Goal: Browse casually

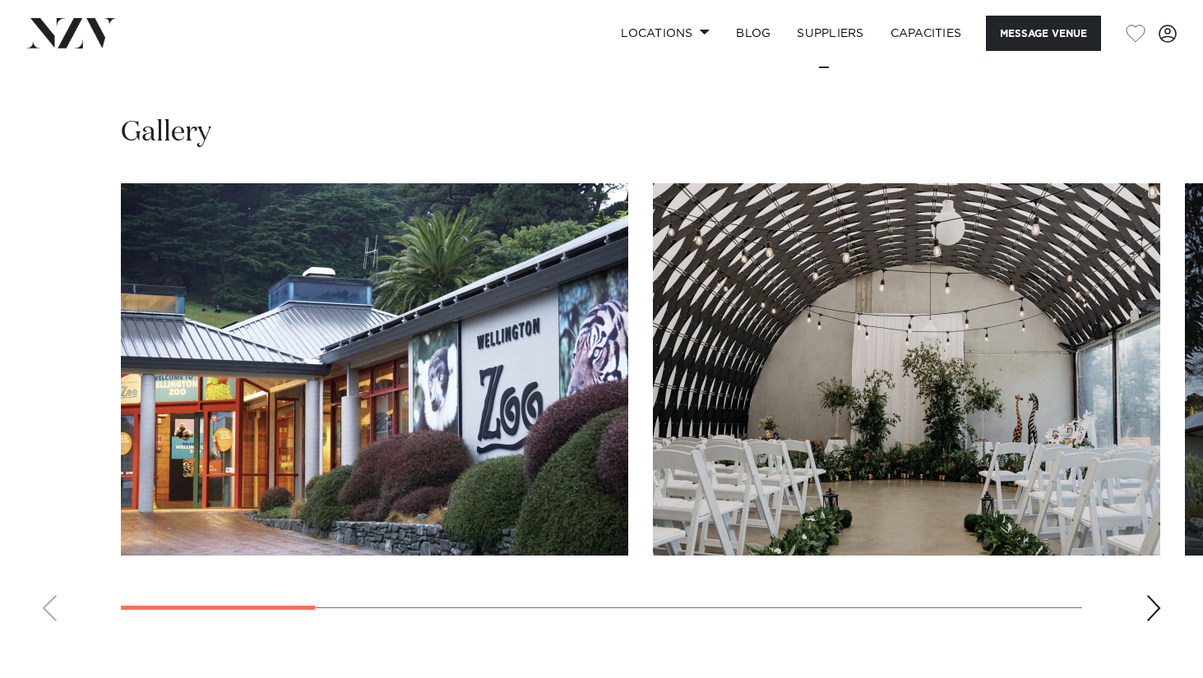
scroll to position [1967, 0]
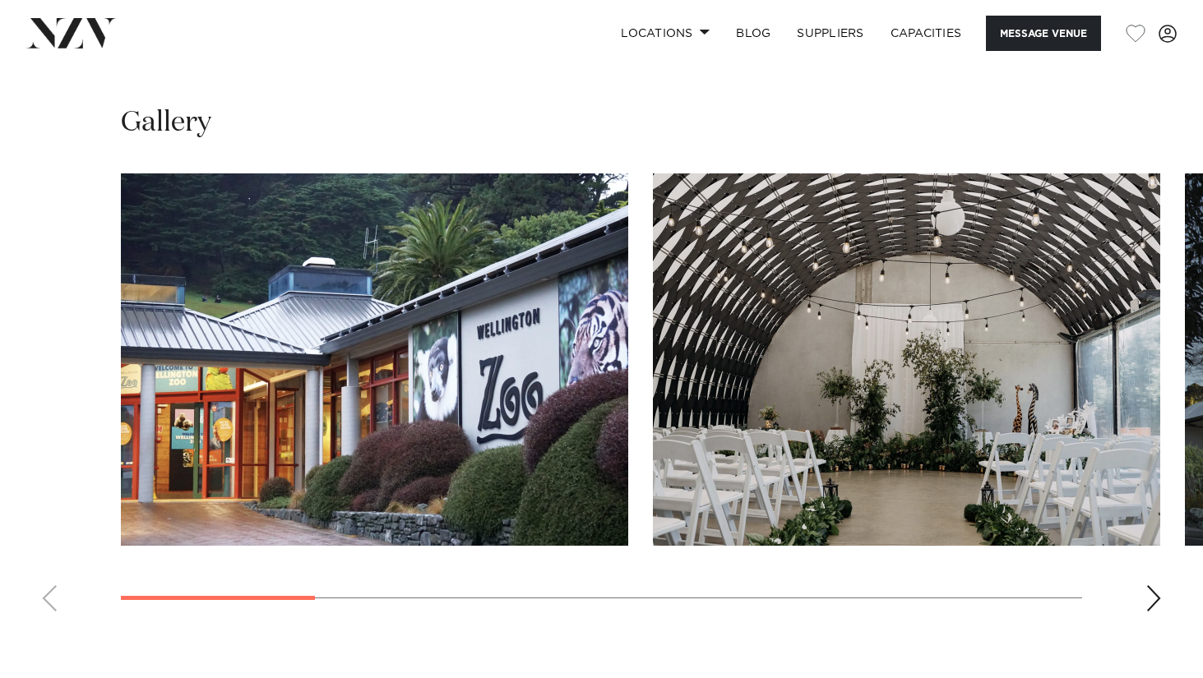
click at [1154, 585] on div "Next slide" at bounding box center [1153, 598] width 16 height 26
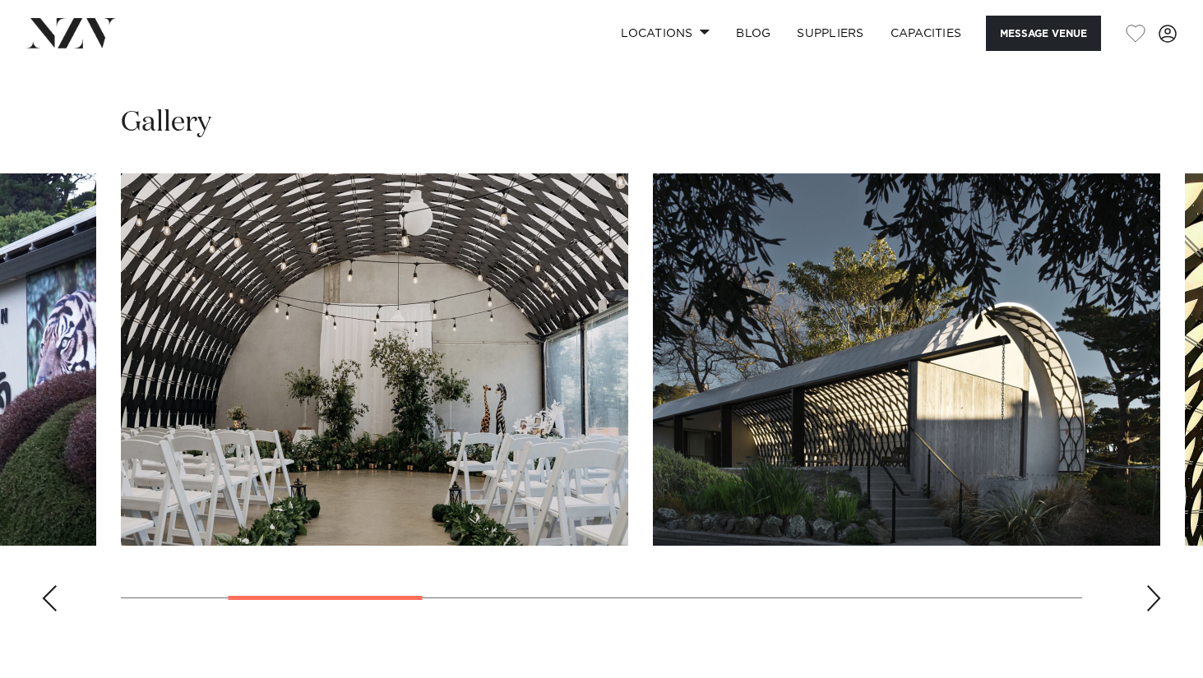
click at [1152, 585] on div "Next slide" at bounding box center [1153, 598] width 16 height 26
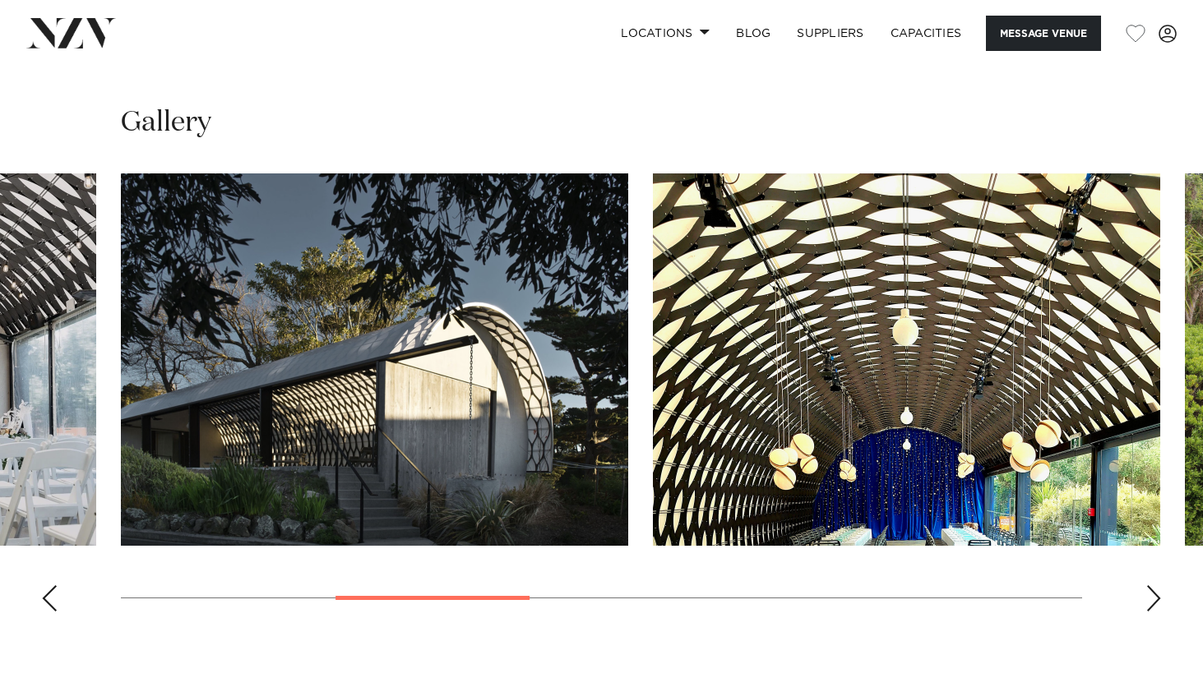
click at [1152, 585] on div "Next slide" at bounding box center [1153, 598] width 16 height 26
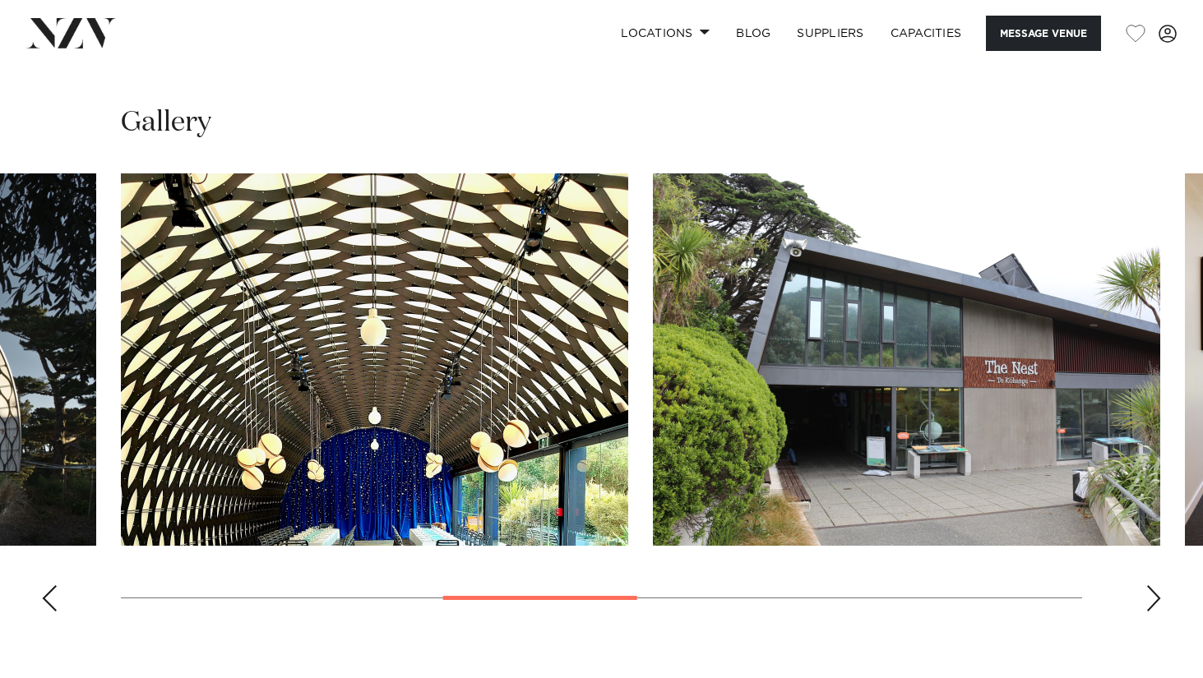
click at [1152, 585] on div "Next slide" at bounding box center [1153, 598] width 16 height 26
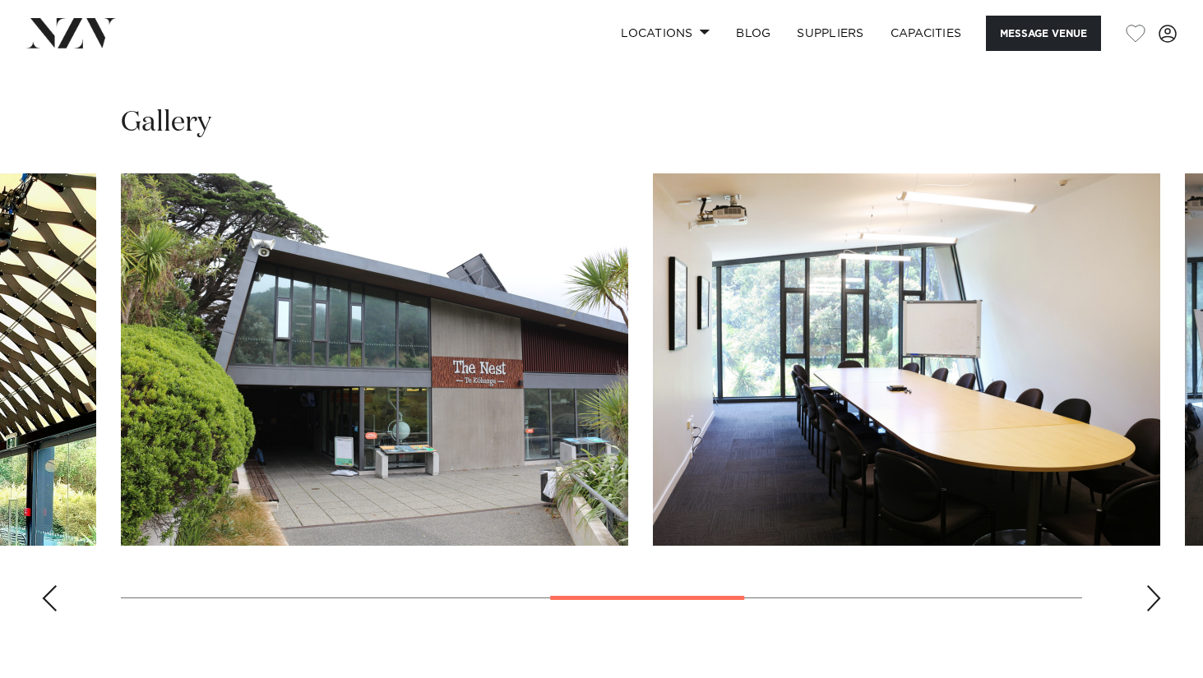
click at [1152, 585] on div "Next slide" at bounding box center [1153, 598] width 16 height 26
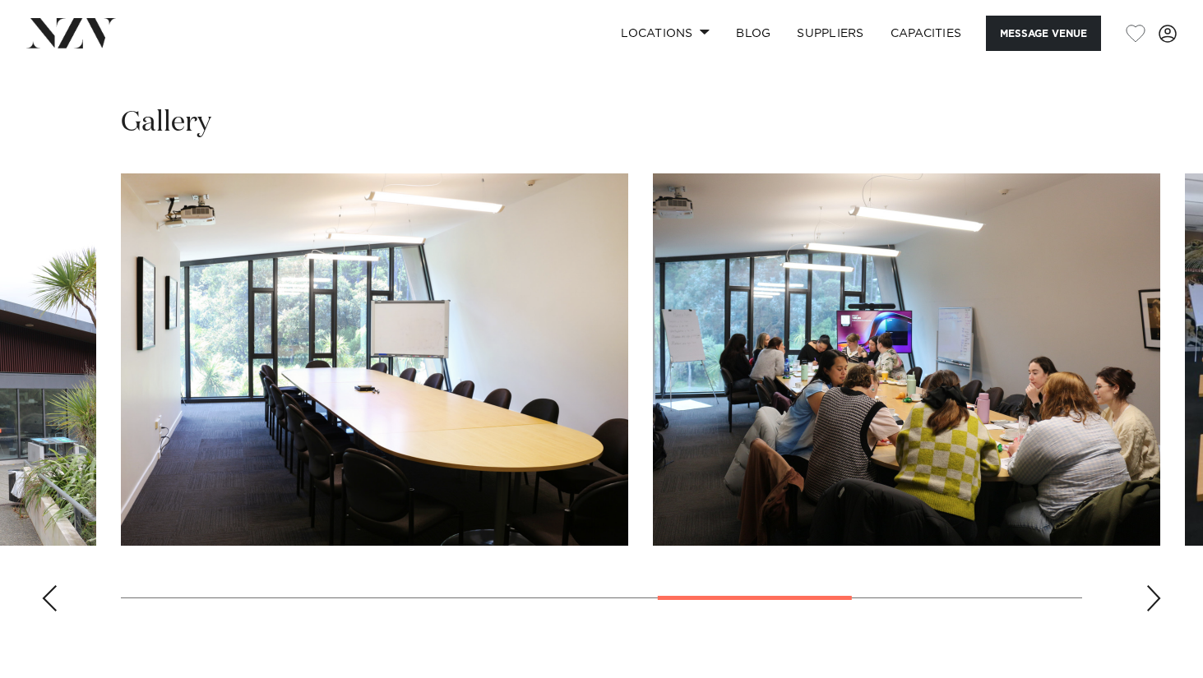
click at [1152, 585] on div "Next slide" at bounding box center [1153, 598] width 16 height 26
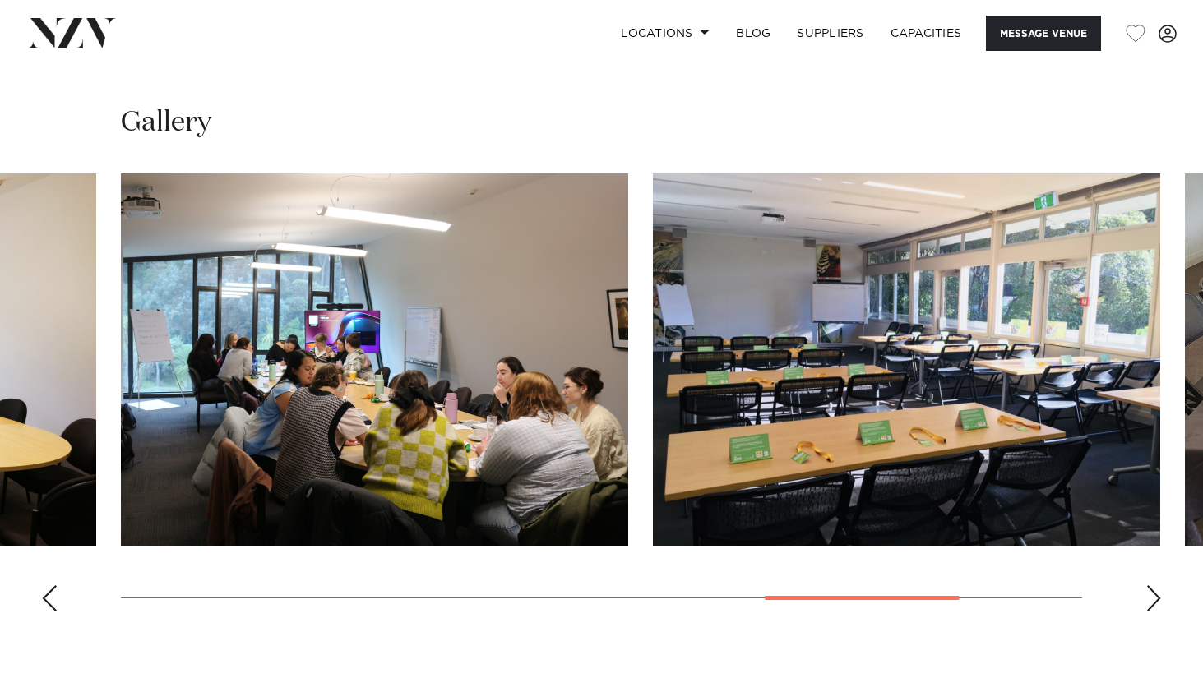
click at [1149, 585] on div "Next slide" at bounding box center [1153, 598] width 16 height 26
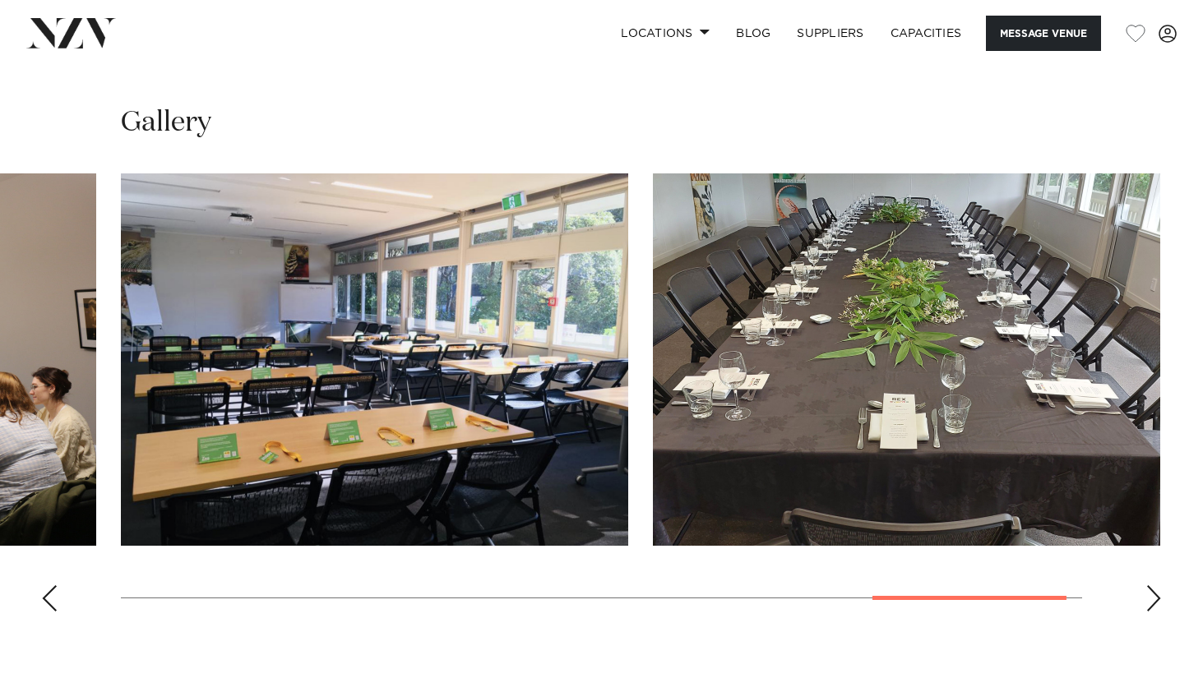
click at [1149, 585] on div "Next slide" at bounding box center [1153, 598] width 16 height 26
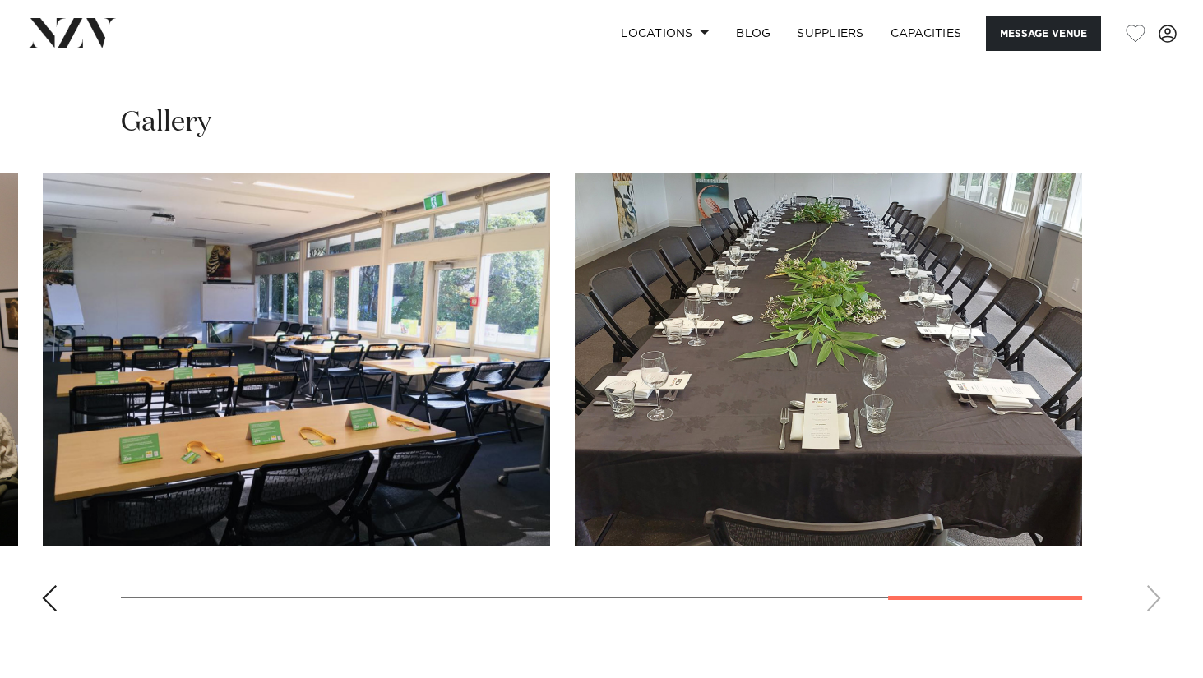
click at [54, 585] on div "Previous slide" at bounding box center [49, 598] width 16 height 26
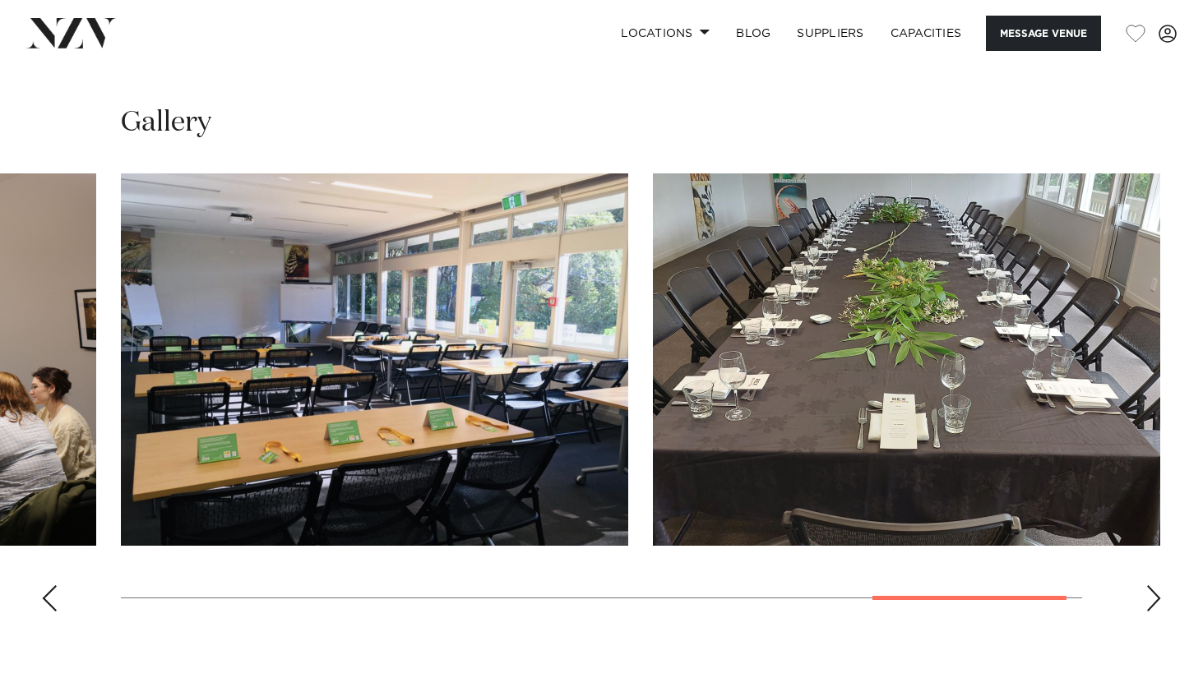
click at [54, 585] on div "Previous slide" at bounding box center [49, 598] width 16 height 26
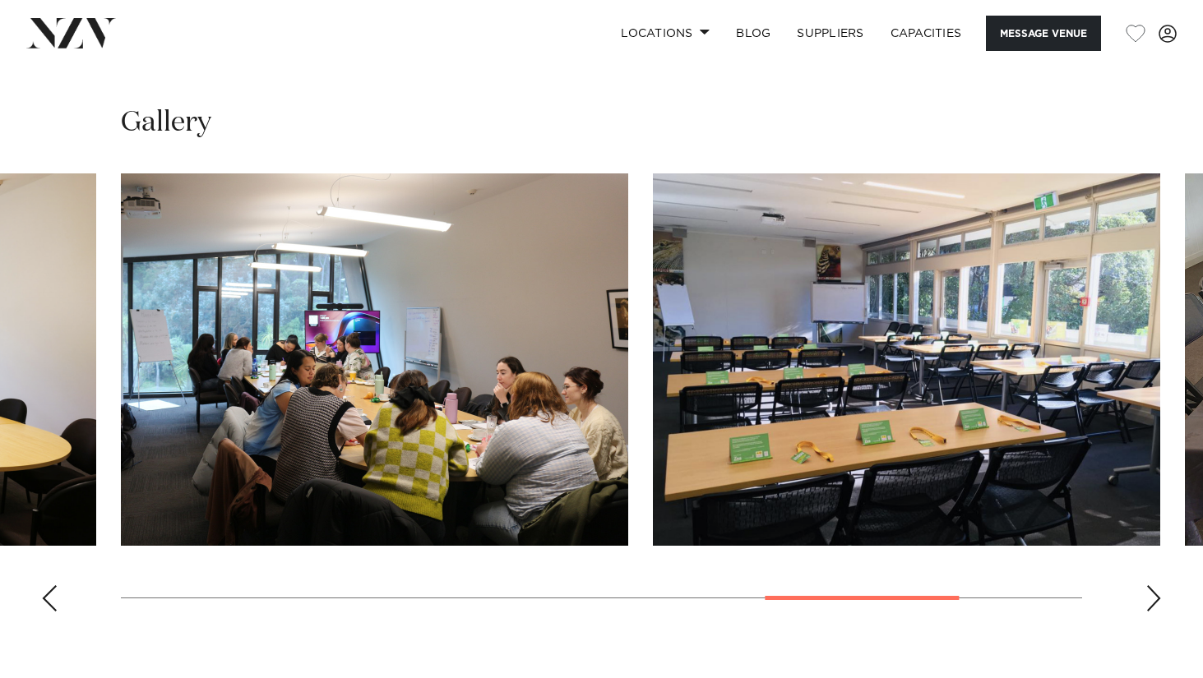
click at [54, 585] on div "Previous slide" at bounding box center [49, 598] width 16 height 26
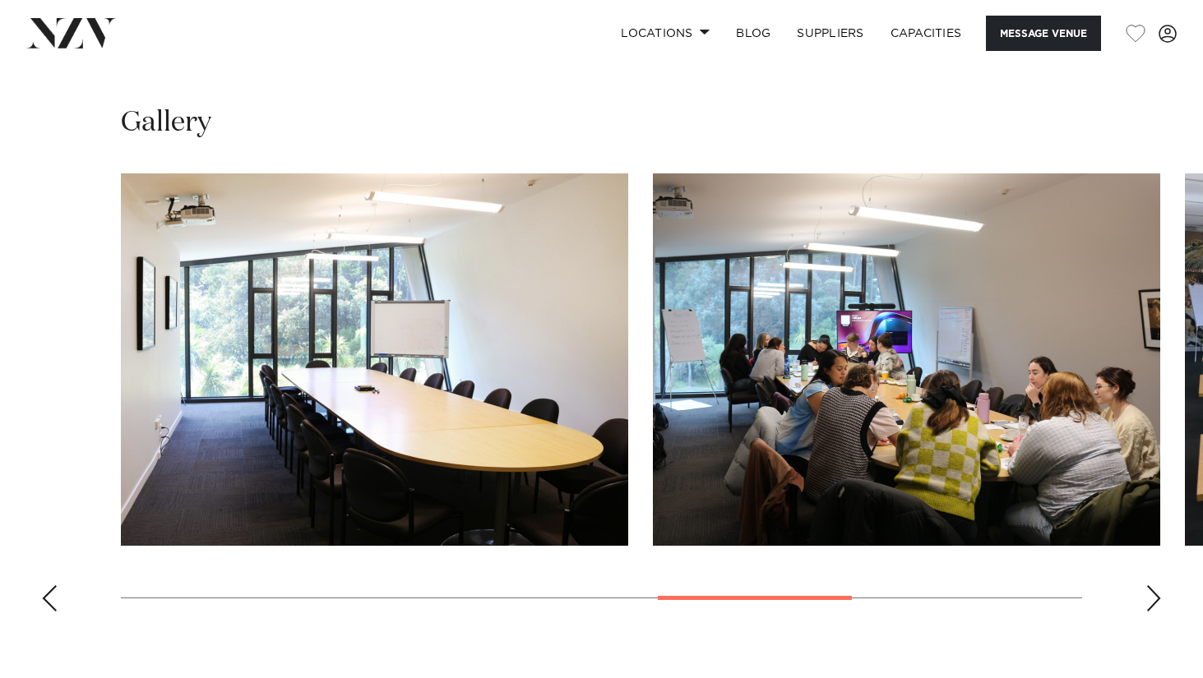
click at [54, 585] on div "Previous slide" at bounding box center [49, 598] width 16 height 26
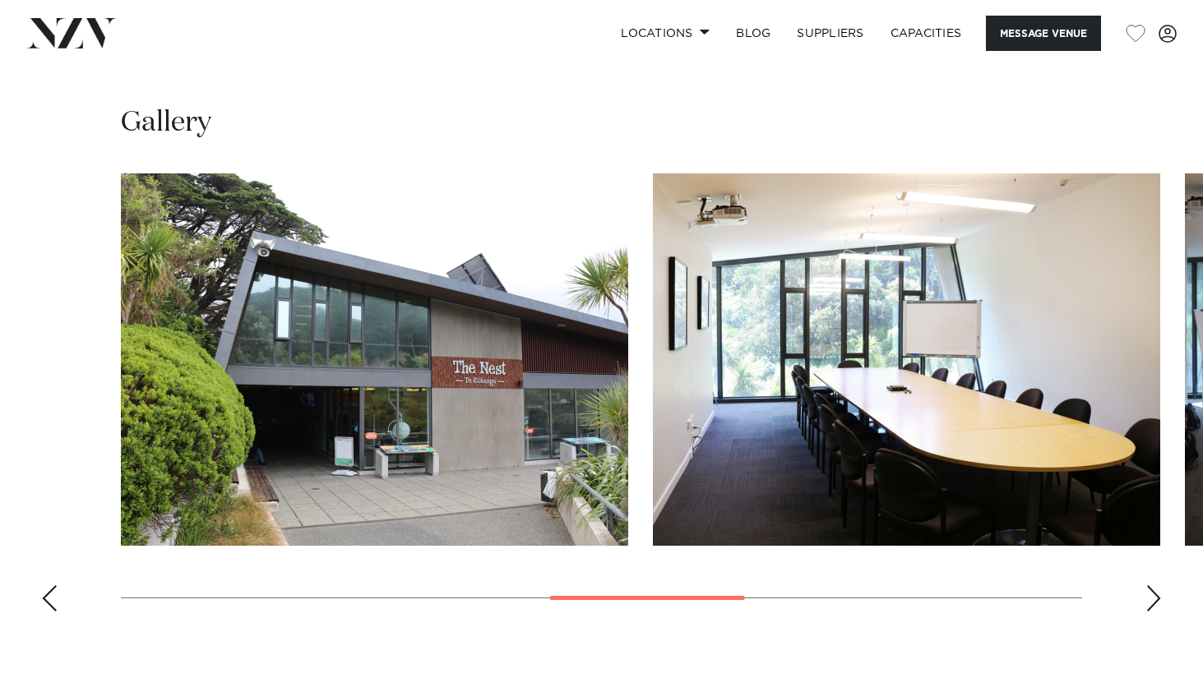
click at [54, 585] on div "Previous slide" at bounding box center [49, 598] width 16 height 26
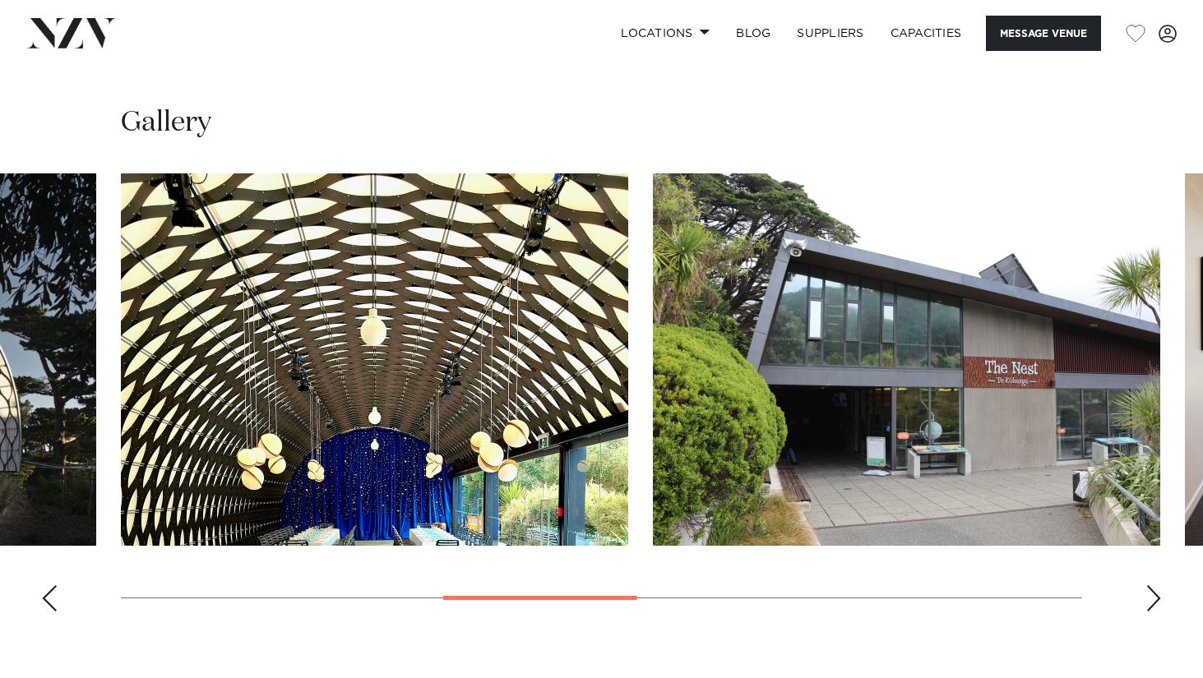
click at [54, 585] on div "Previous slide" at bounding box center [49, 598] width 16 height 26
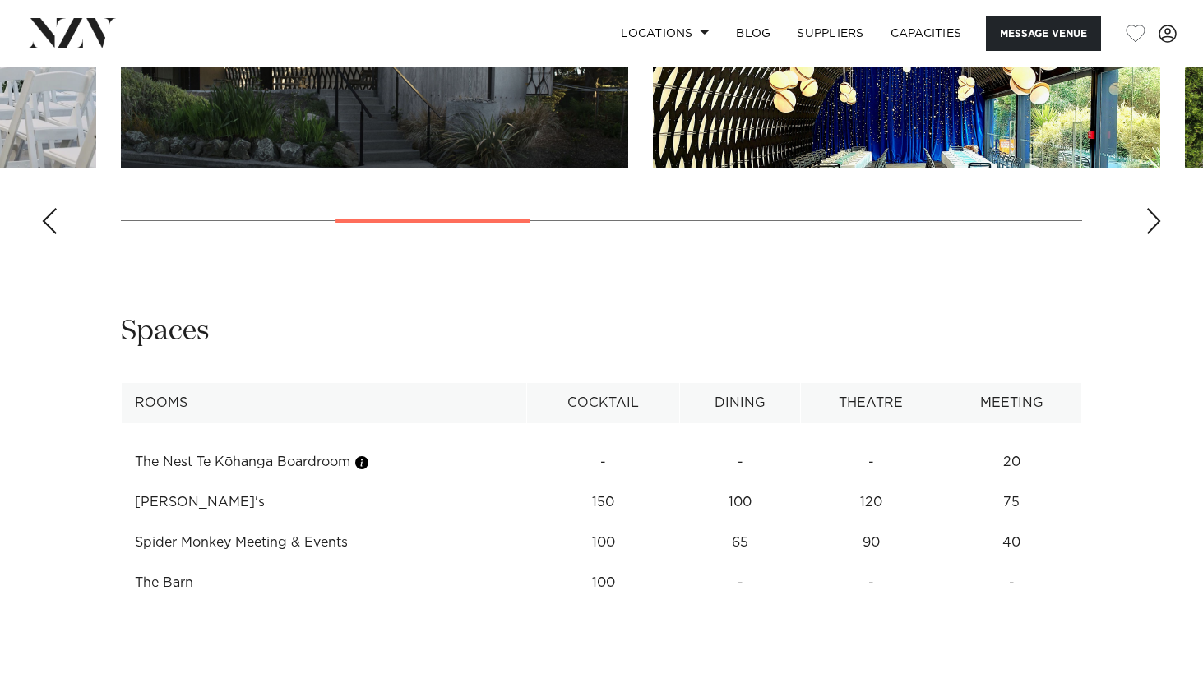
scroll to position [2178, 0]
